Goal: Information Seeking & Learning: Learn about a topic

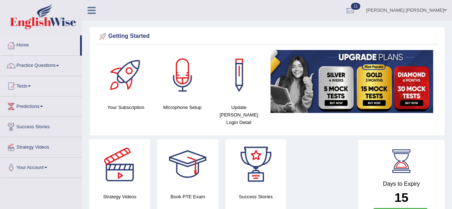
click at [29, 86] on link "Tests" at bounding box center [40, 85] width 81 height 18
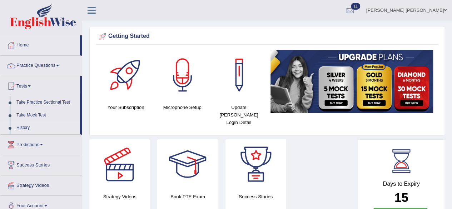
click at [21, 127] on link "History" at bounding box center [46, 128] width 67 height 13
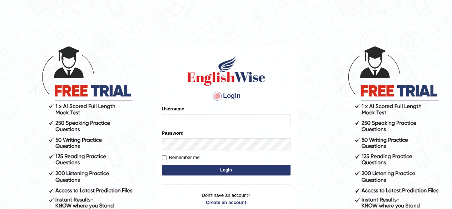
type input "Shamim"
click at [242, 167] on button "Login" at bounding box center [226, 170] width 129 height 11
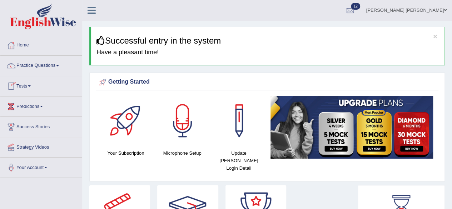
click at [30, 85] on link "Tests" at bounding box center [40, 85] width 81 height 18
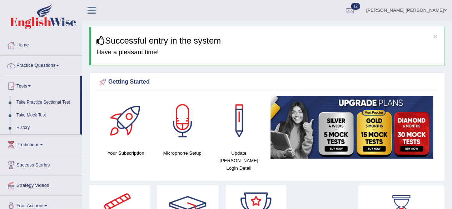
click at [24, 125] on link "History" at bounding box center [46, 128] width 67 height 13
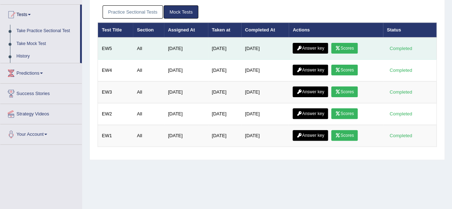
click at [350, 45] on link "Scores" at bounding box center [344, 48] width 26 height 11
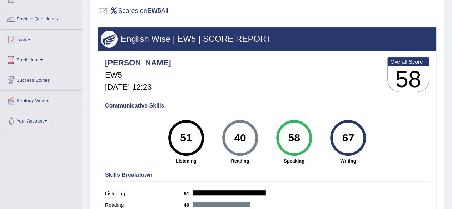
scroll to position [36, 0]
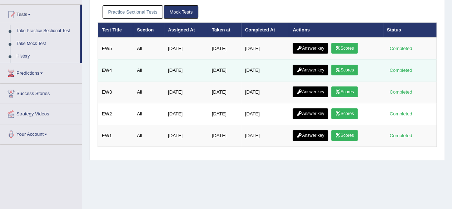
scroll to position [71, 0]
click at [356, 67] on link "Scores" at bounding box center [344, 70] width 26 height 11
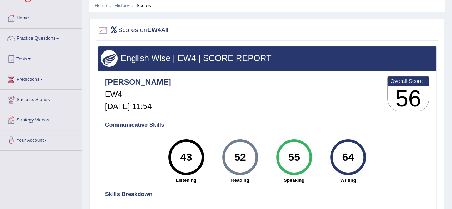
scroll to position [36, 0]
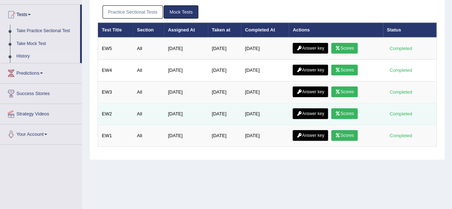
scroll to position [71, 0]
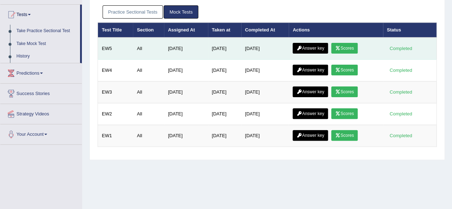
click at [312, 44] on link "Answer key" at bounding box center [310, 48] width 35 height 11
click at [351, 48] on link "Scores" at bounding box center [344, 48] width 26 height 11
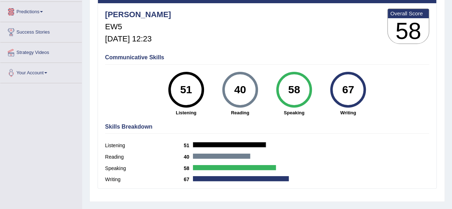
scroll to position [94, 0]
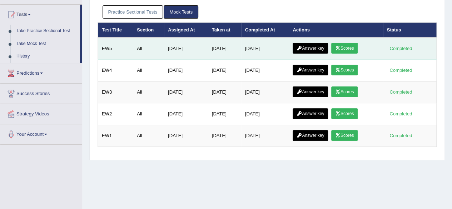
click at [317, 45] on link "Answer key" at bounding box center [310, 48] width 35 height 11
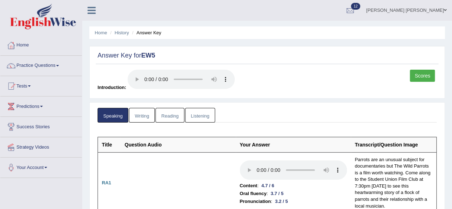
click at [142, 115] on link "Writing" at bounding box center [142, 115] width 26 height 15
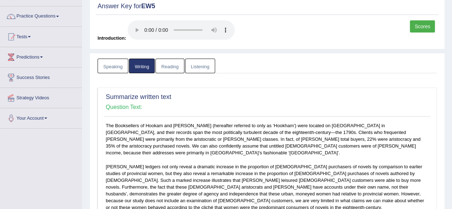
scroll to position [41, 0]
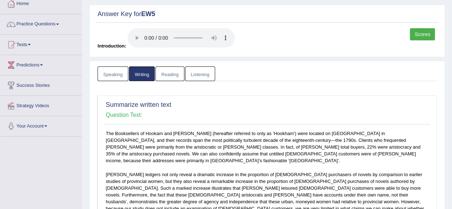
click at [169, 72] on link "Reading" at bounding box center [169, 73] width 29 height 15
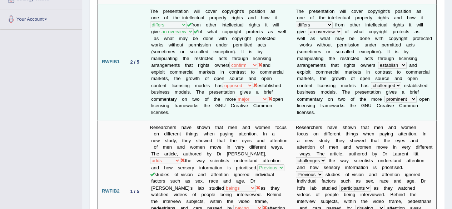
scroll to position [71, 0]
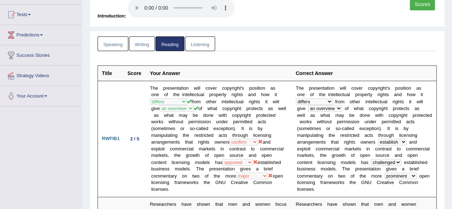
click at [197, 45] on link "Listening" at bounding box center [200, 43] width 30 height 15
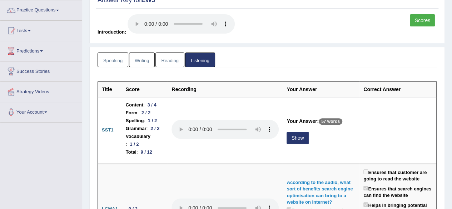
scroll to position [55, 0]
click at [165, 56] on link "Reading" at bounding box center [169, 60] width 29 height 15
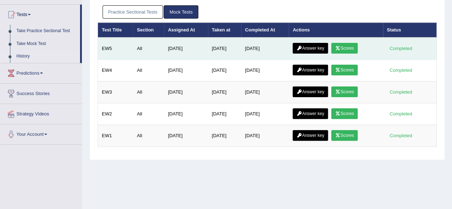
click at [356, 45] on link "Scores" at bounding box center [344, 48] width 26 height 11
click at [317, 47] on link "Answer key" at bounding box center [310, 48] width 35 height 11
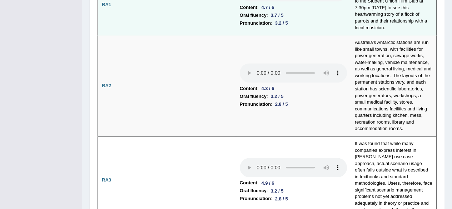
scroll to position [179, 0]
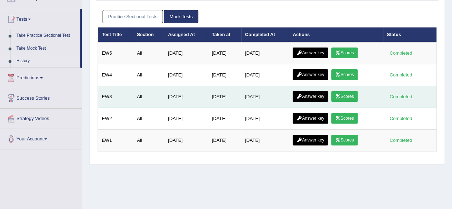
scroll to position [107, 0]
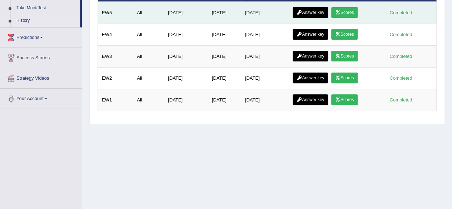
click at [349, 8] on link "Scores" at bounding box center [344, 12] width 26 height 11
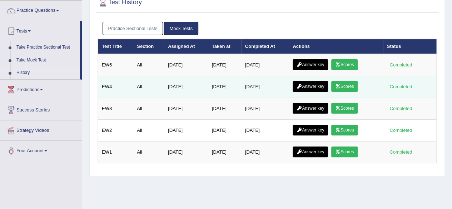
click at [354, 85] on link "Scores" at bounding box center [344, 86] width 26 height 11
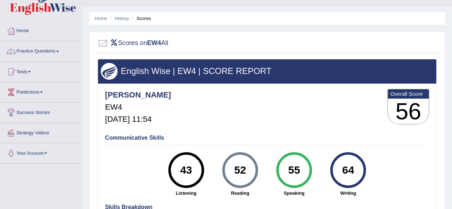
scroll to position [36, 0]
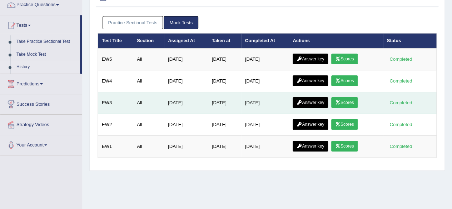
click at [352, 103] on link "Scores" at bounding box center [344, 102] width 26 height 11
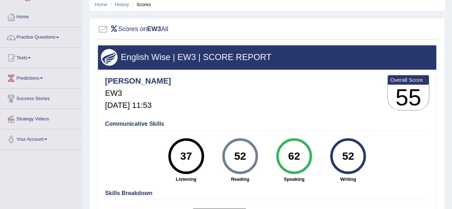
scroll to position [71, 0]
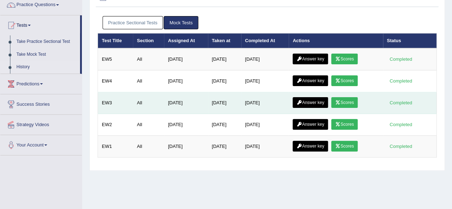
scroll to position [61, 0]
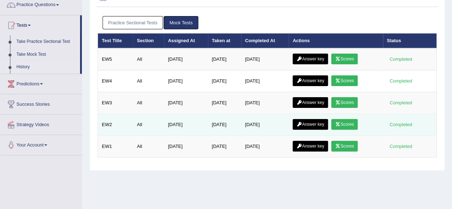
click at [351, 121] on link "Scores" at bounding box center [344, 124] width 26 height 11
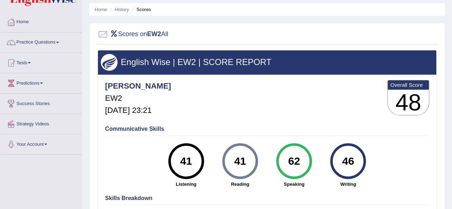
scroll to position [23, 0]
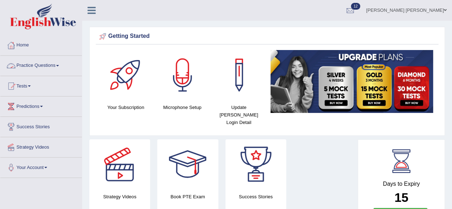
click at [57, 68] on link "Practice Questions" at bounding box center [40, 65] width 81 height 18
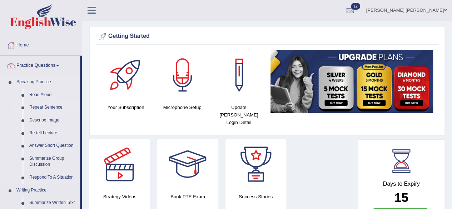
click at [53, 106] on link "Repeat Sentence" at bounding box center [53, 107] width 54 height 13
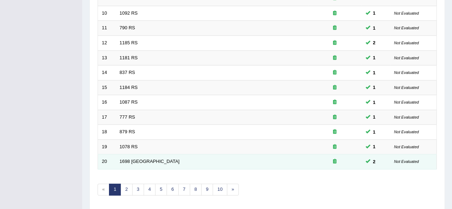
scroll to position [250, 0]
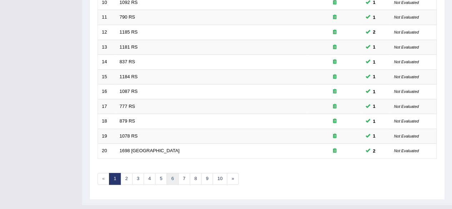
click at [173, 178] on link "6" at bounding box center [173, 179] width 12 height 12
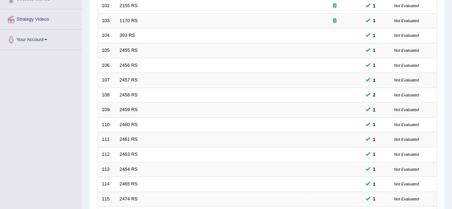
scroll to position [250, 0]
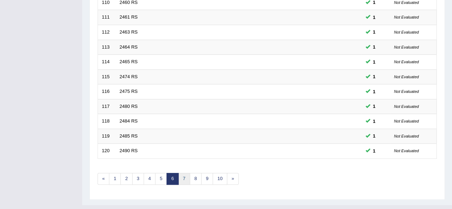
click at [182, 174] on link "7" at bounding box center [184, 179] width 12 height 12
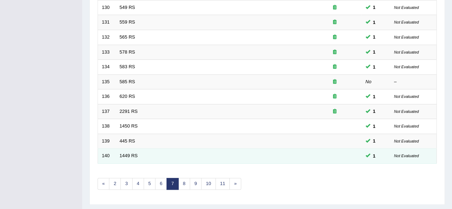
scroll to position [261, 0]
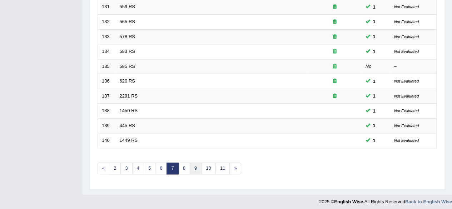
click at [194, 163] on link "9" at bounding box center [196, 169] width 12 height 12
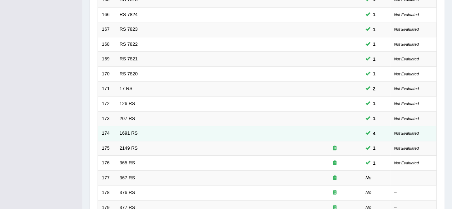
scroll to position [214, 0]
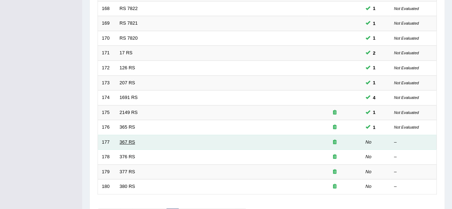
click at [124, 139] on link "367 RS" at bounding box center [127, 141] width 15 height 5
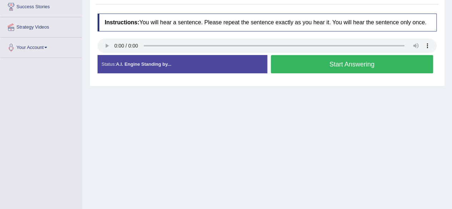
click at [299, 65] on button "Start Answering" at bounding box center [352, 64] width 163 height 18
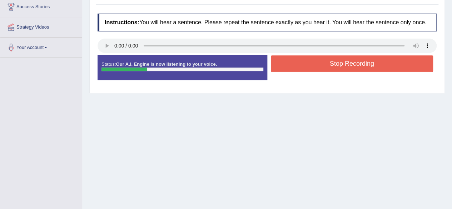
click at [298, 65] on button "Stop Recording" at bounding box center [352, 63] width 163 height 16
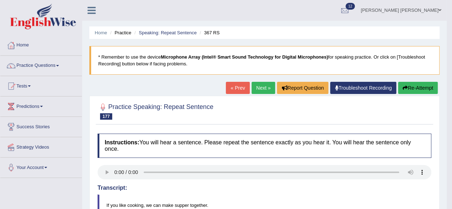
click at [259, 88] on link "Next »" at bounding box center [264, 88] width 24 height 12
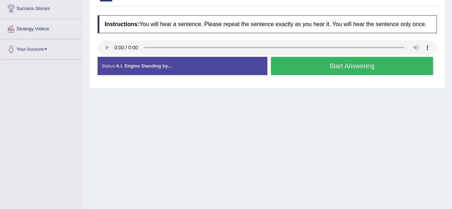
scroll to position [107, 0]
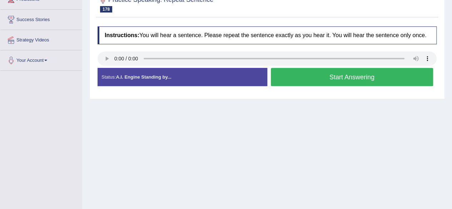
click at [295, 73] on button "Start Answering" at bounding box center [352, 77] width 163 height 18
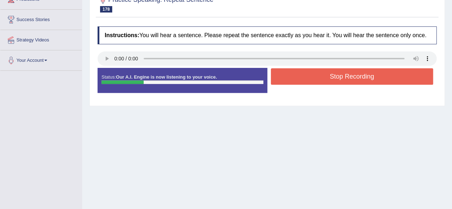
click at [309, 80] on button "Stop Recording" at bounding box center [352, 76] width 163 height 16
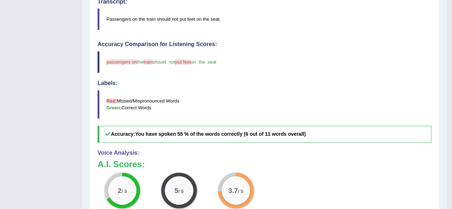
scroll to position [43, 0]
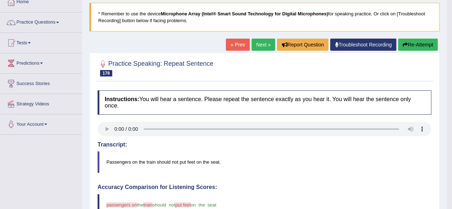
click at [257, 45] on link "Next »" at bounding box center [264, 45] width 24 height 12
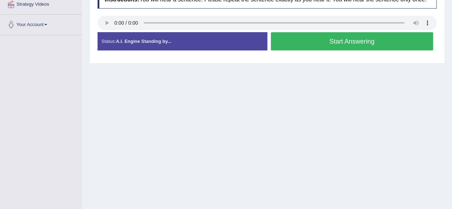
click at [300, 35] on button "Start Answering" at bounding box center [352, 41] width 163 height 18
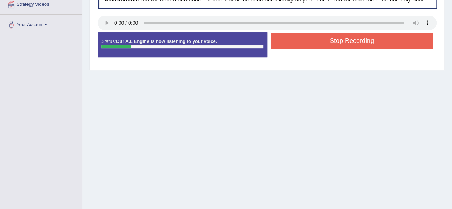
click at [303, 41] on button "Stop Recording" at bounding box center [352, 41] width 163 height 16
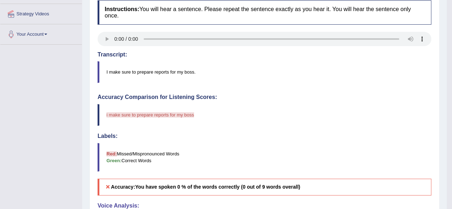
scroll to position [70, 0]
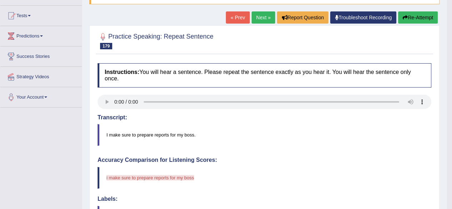
click at [259, 13] on link "Next »" at bounding box center [264, 17] width 24 height 12
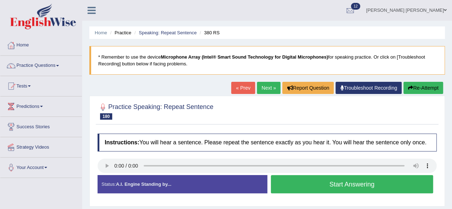
click at [308, 181] on button "Start Answering" at bounding box center [352, 184] width 163 height 18
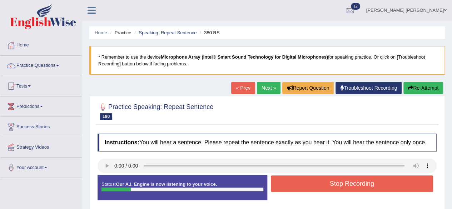
click at [315, 185] on button "Stop Recording" at bounding box center [352, 183] width 163 height 16
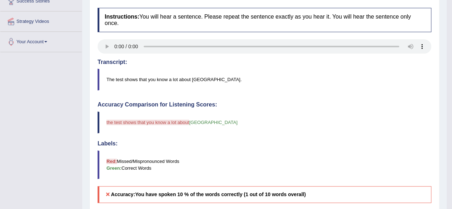
scroll to position [36, 0]
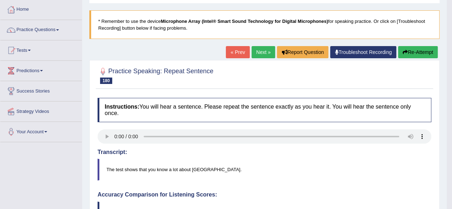
click at [258, 51] on link "Next »" at bounding box center [264, 52] width 24 height 12
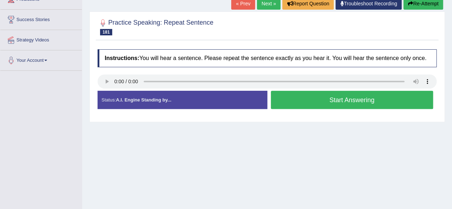
click at [301, 95] on button "Start Answering" at bounding box center [352, 100] width 163 height 18
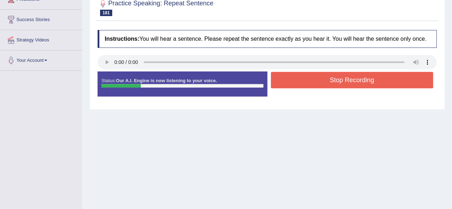
click at [287, 74] on button "Stop Recording" at bounding box center [352, 80] width 163 height 16
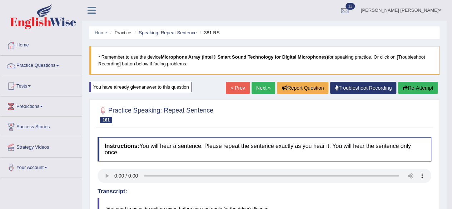
click at [256, 88] on link "Next »" at bounding box center [264, 88] width 24 height 12
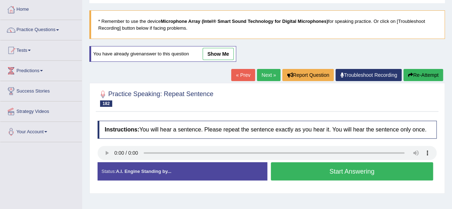
click at [292, 167] on button "Start Answering" at bounding box center [352, 171] width 163 height 18
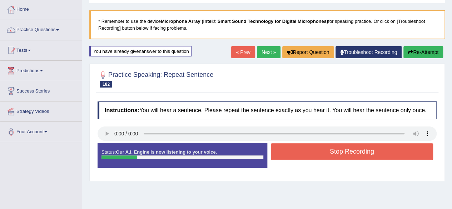
click at [311, 151] on button "Stop Recording" at bounding box center [352, 151] width 163 height 16
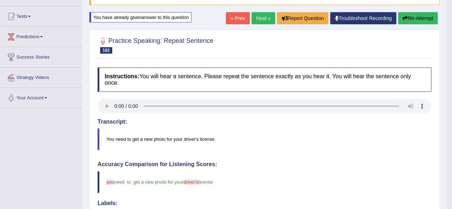
scroll to position [71, 0]
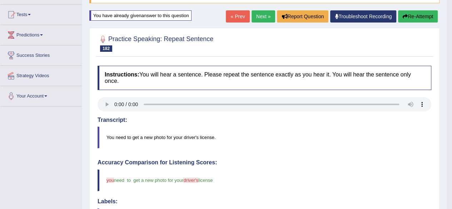
click at [261, 15] on link "Next »" at bounding box center [264, 16] width 24 height 12
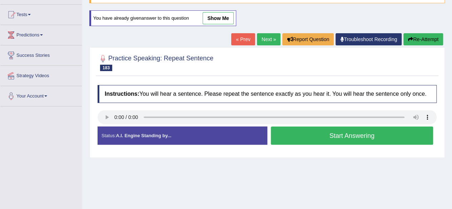
click at [335, 136] on button "Start Answering" at bounding box center [352, 136] width 163 height 18
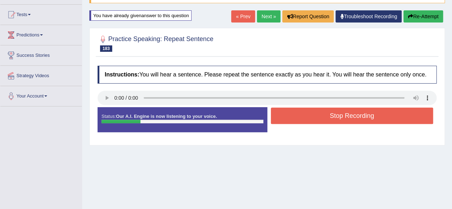
click at [313, 114] on button "Stop Recording" at bounding box center [352, 116] width 163 height 16
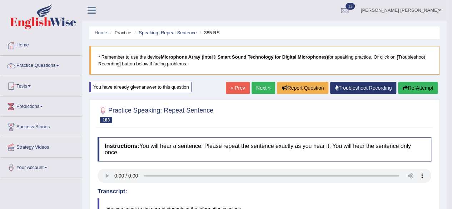
click at [261, 89] on link "Next »" at bounding box center [264, 88] width 24 height 12
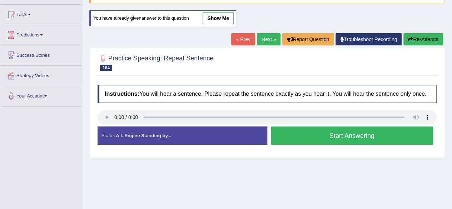
click at [312, 137] on button "Start Answering" at bounding box center [352, 136] width 163 height 18
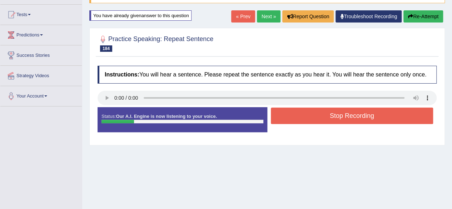
click at [309, 114] on button "Stop Recording" at bounding box center [352, 116] width 163 height 16
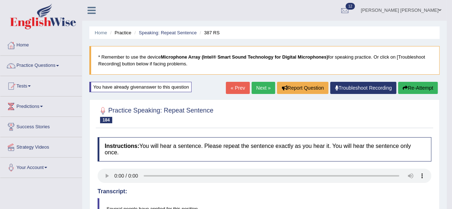
click at [258, 87] on link "Next »" at bounding box center [264, 88] width 24 height 12
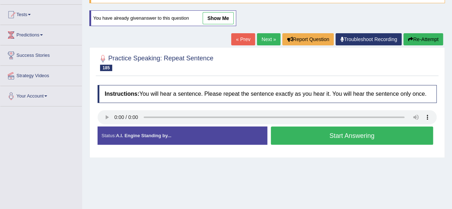
click at [312, 133] on button "Start Answering" at bounding box center [352, 136] width 163 height 18
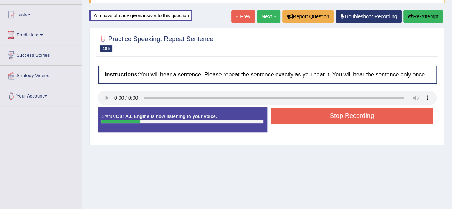
click at [299, 114] on button "Stop Recording" at bounding box center [352, 116] width 163 height 16
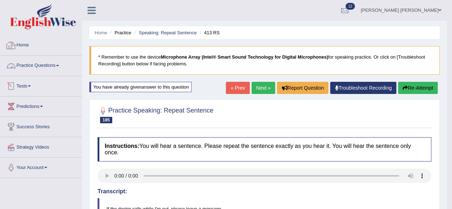
click at [24, 47] on link "Home" at bounding box center [40, 44] width 81 height 18
